Goal: Contribute content: Contribute content

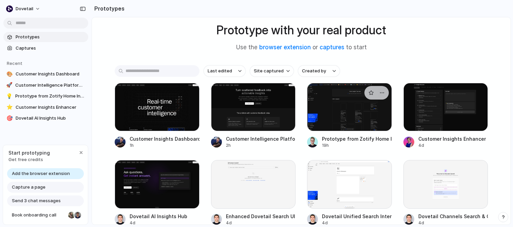
scroll to position [81, 0]
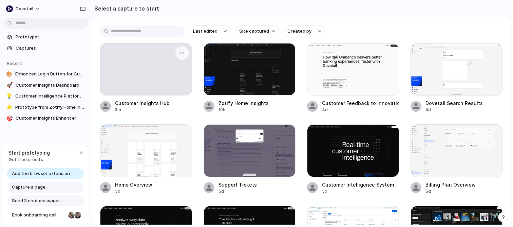
click at [159, 80] on div at bounding box center [145, 69] width 91 height 52
click at [215, 31] on span "Last edited" at bounding box center [205, 31] width 24 height 7
click at [215, 31] on div "Last edited Last created Alphabetical" at bounding box center [256, 113] width 513 height 227
click at [264, 92] on div at bounding box center [250, 69] width 92 height 52
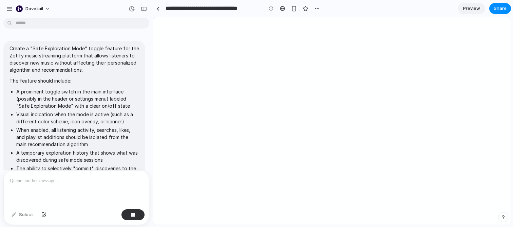
scroll to position [152, 0]
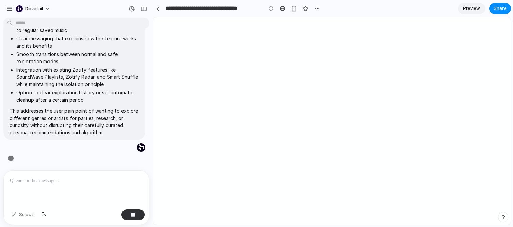
type input "**********"
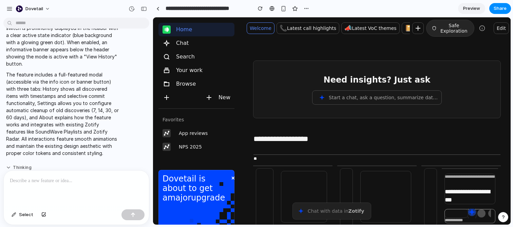
scroll to position [338, 0]
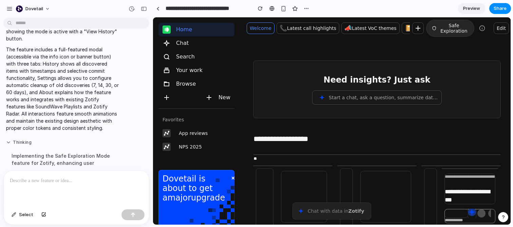
click at [7, 139] on button "Thinking" at bounding box center [62, 142] width 113 height 6
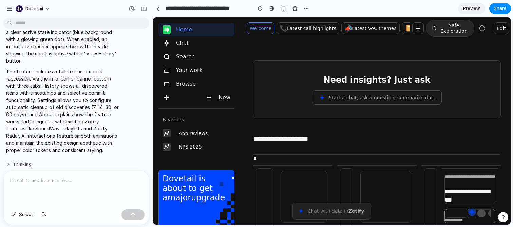
scroll to position [312, 0]
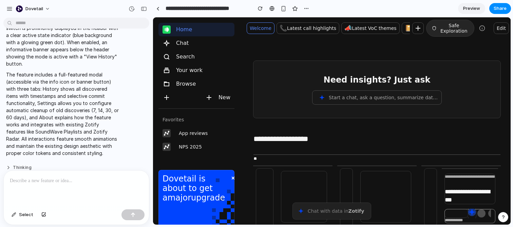
click at [9, 165] on button "Thinking" at bounding box center [62, 168] width 113 height 6
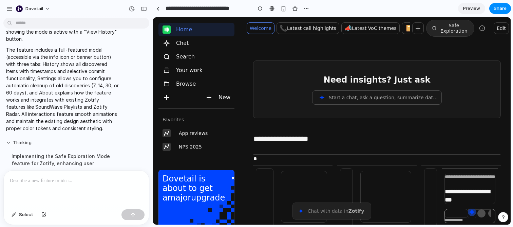
scroll to position [338, 0]
